Goal: Task Accomplishment & Management: Manage account settings

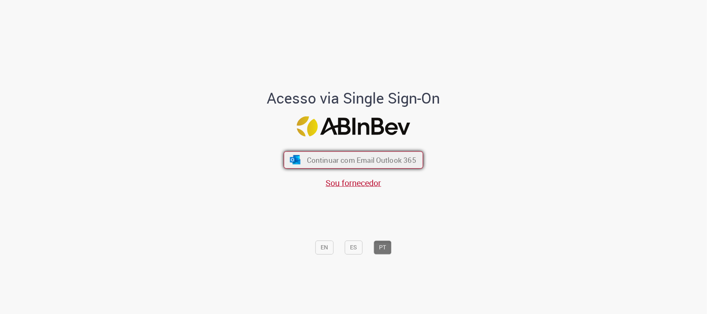
click at [307, 152] on button "Continuar com Email Outlook 365" at bounding box center [354, 159] width 140 height 17
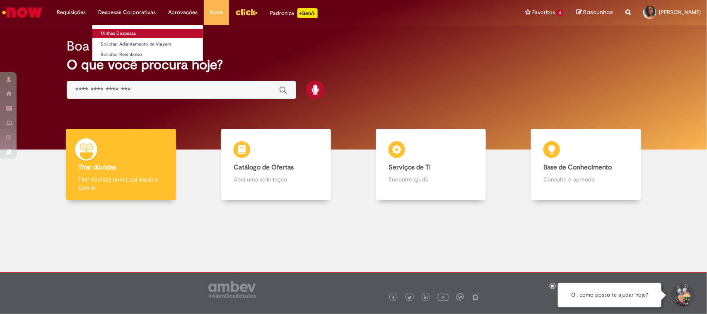
click at [123, 30] on link "Minhas Despesas" at bounding box center [147, 33] width 111 height 9
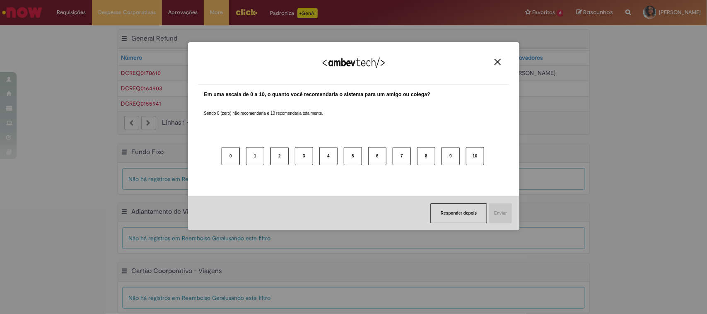
click at [498, 59] on img "Close" at bounding box center [498, 62] width 6 height 6
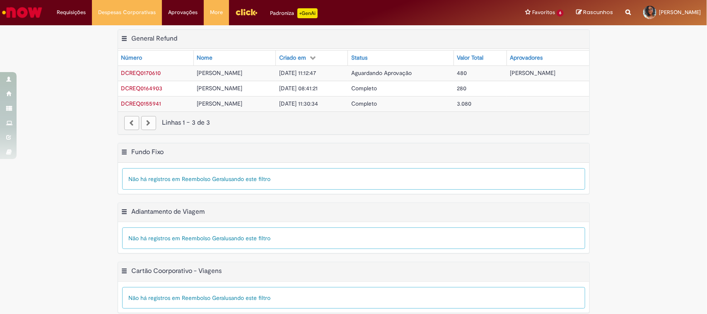
click at [83, 77] on div "Exportar como PDF Exportar como Excel Exportar como CSV General Refund Tabela -…" at bounding box center [353, 86] width 707 height 114
click at [52, 130] on div "Exportar como PDF Exportar como Excel Exportar como CSV General Refund Tabela -…" at bounding box center [353, 86] width 707 height 114
